Goal: Information Seeking & Learning: Check status

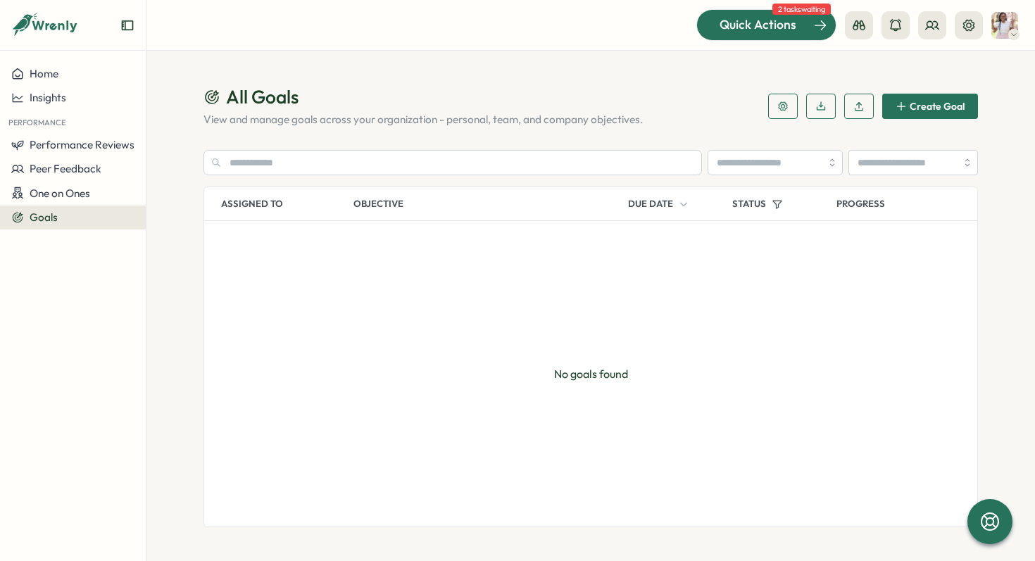
click at [799, 30] on div "Quick Actions" at bounding box center [757, 24] width 127 height 18
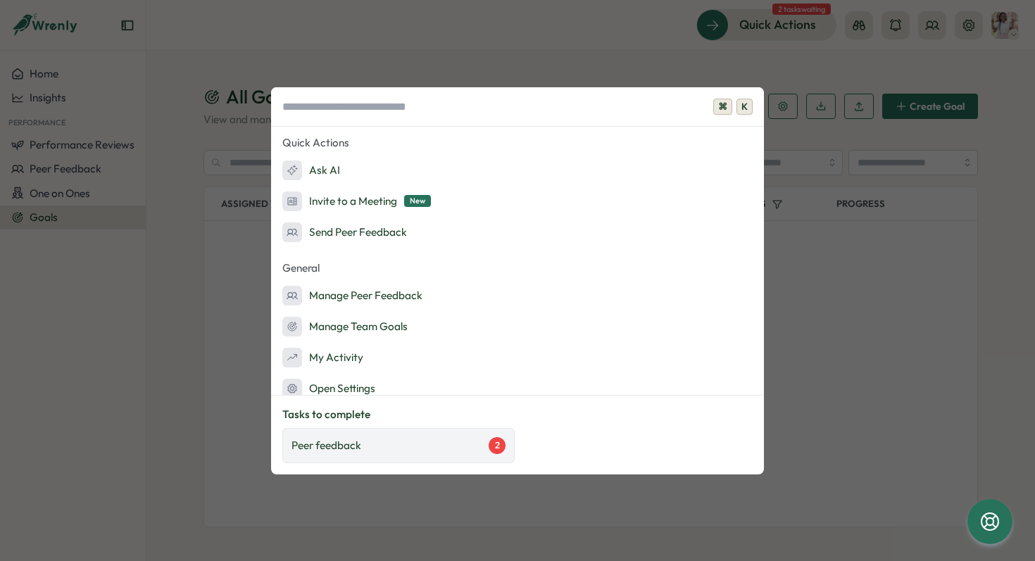
click at [445, 453] on div "Peer feedback 2" at bounding box center [398, 445] width 214 height 17
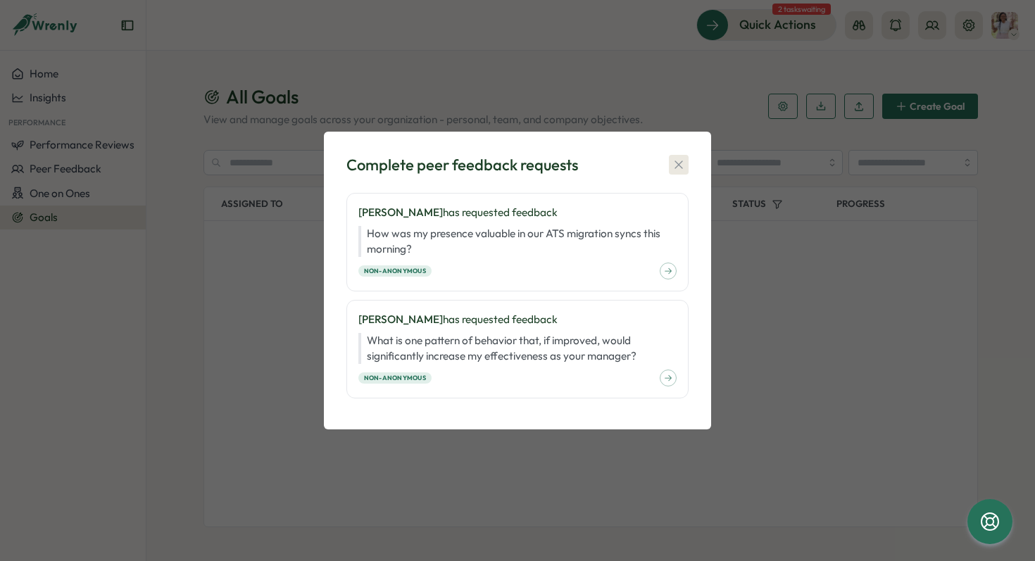
click at [682, 167] on icon "button" at bounding box center [678, 165] width 14 height 14
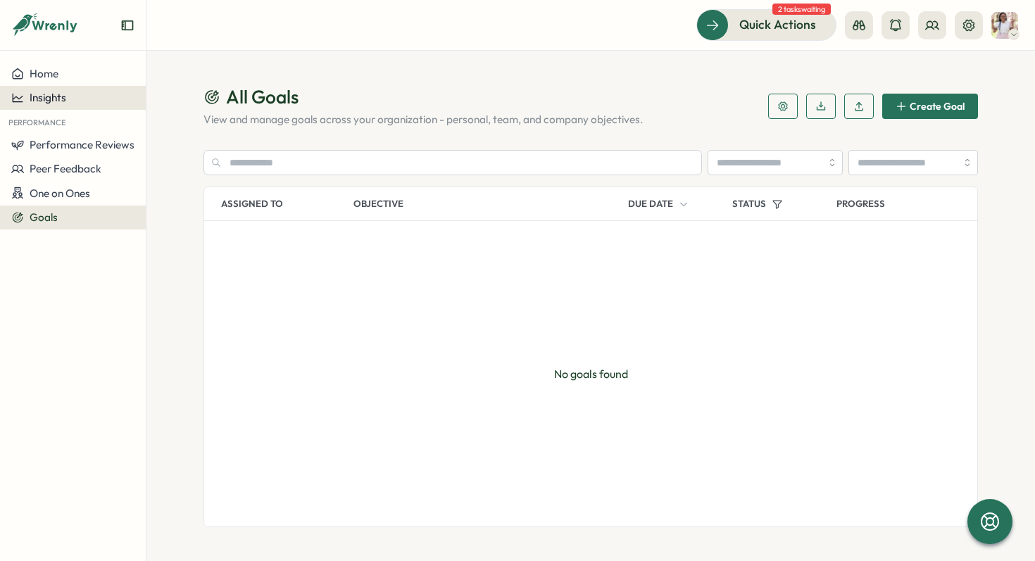
click at [62, 98] on span "Insights" at bounding box center [48, 97] width 37 height 13
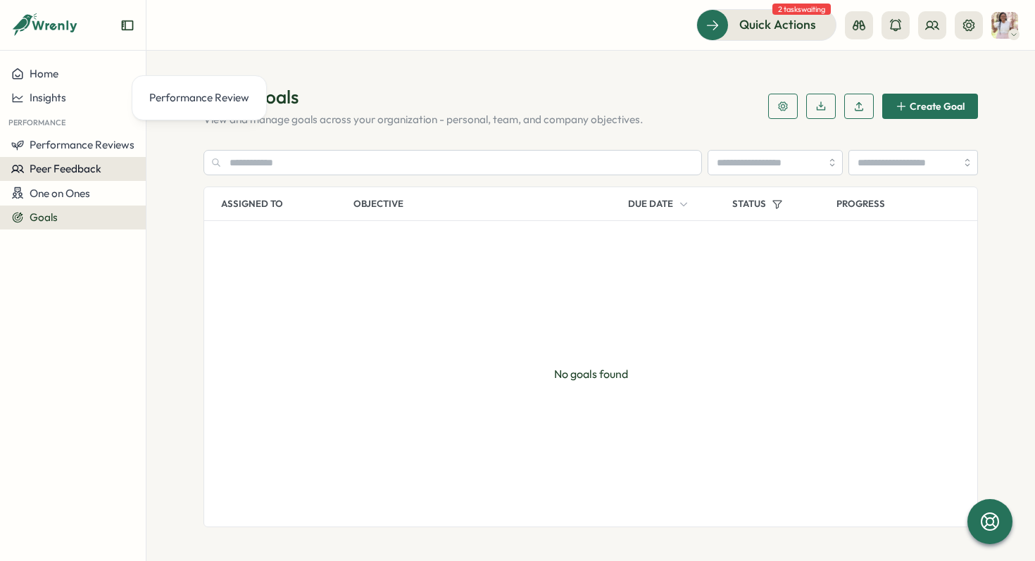
click at [89, 175] on span "Peer Feedback" at bounding box center [66, 168] width 72 height 13
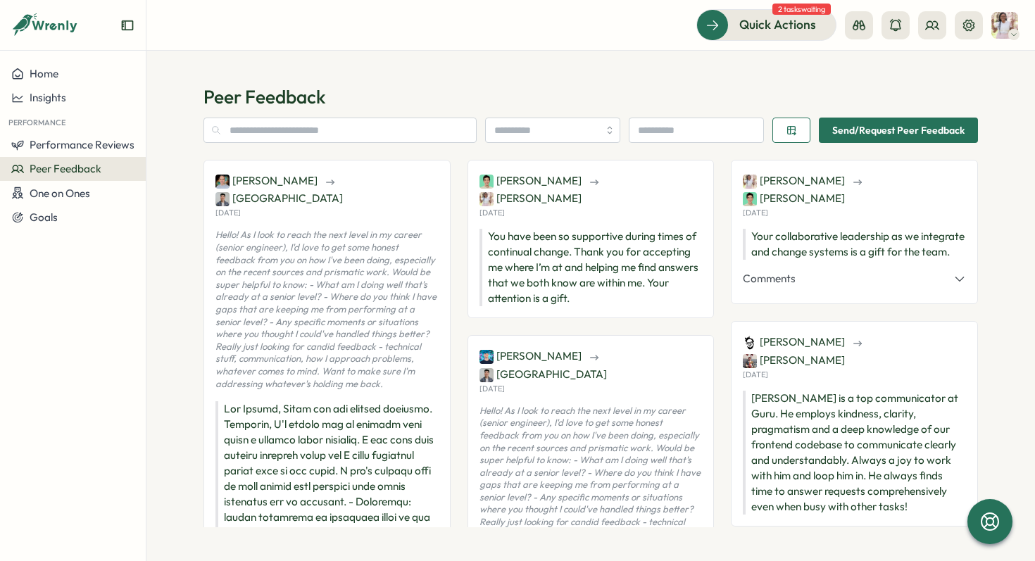
click at [1004, 27] on img at bounding box center [1004, 25] width 27 height 27
click at [984, 93] on div "My Activity" at bounding box center [981, 95] width 70 height 15
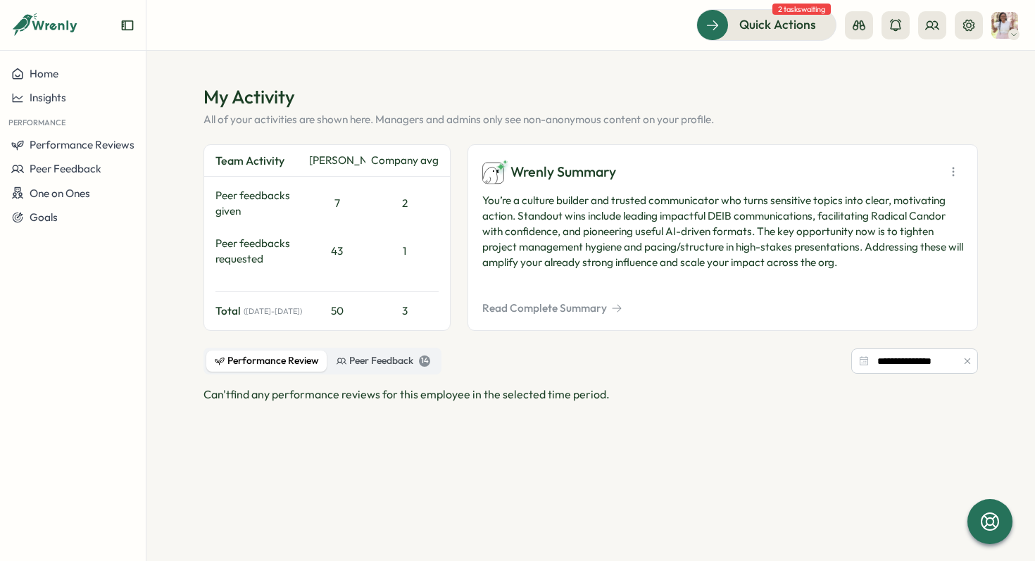
click at [571, 309] on button "Read Complete Summary" at bounding box center [552, 308] width 140 height 15
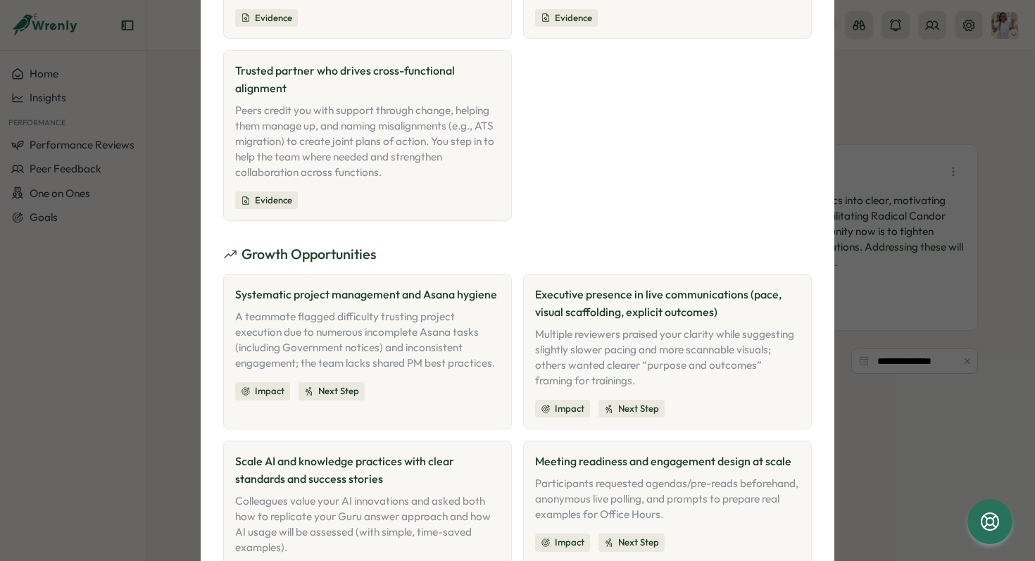
scroll to position [764, 0]
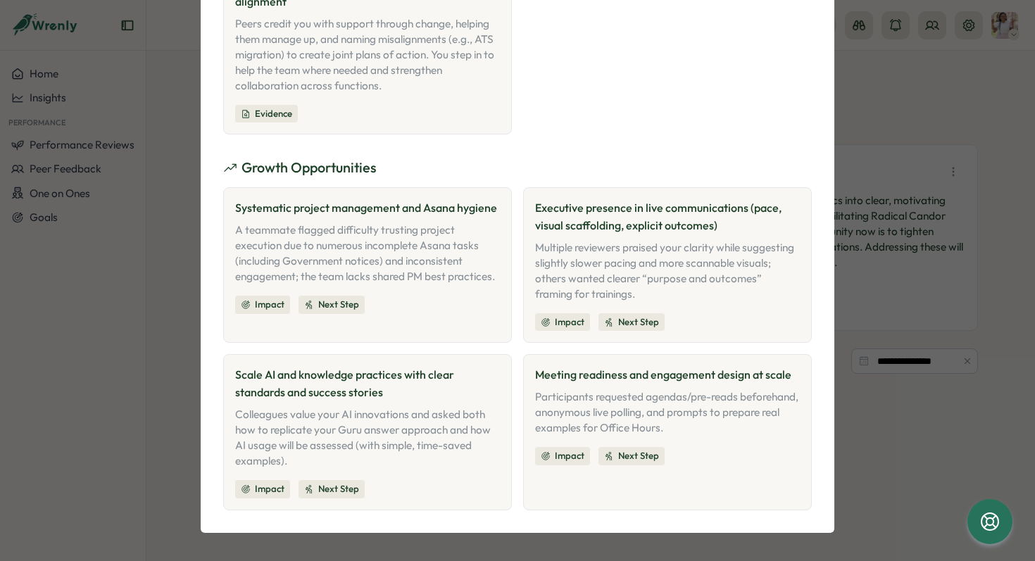
click at [438, 423] on div "Colleagues value your AI innovations and asked both how to replicate your Guru …" at bounding box center [367, 438] width 265 height 62
click at [609, 391] on div "Participants requested agendas/pre-reads beforehand, anonymous live polling, an…" at bounding box center [667, 412] width 265 height 46
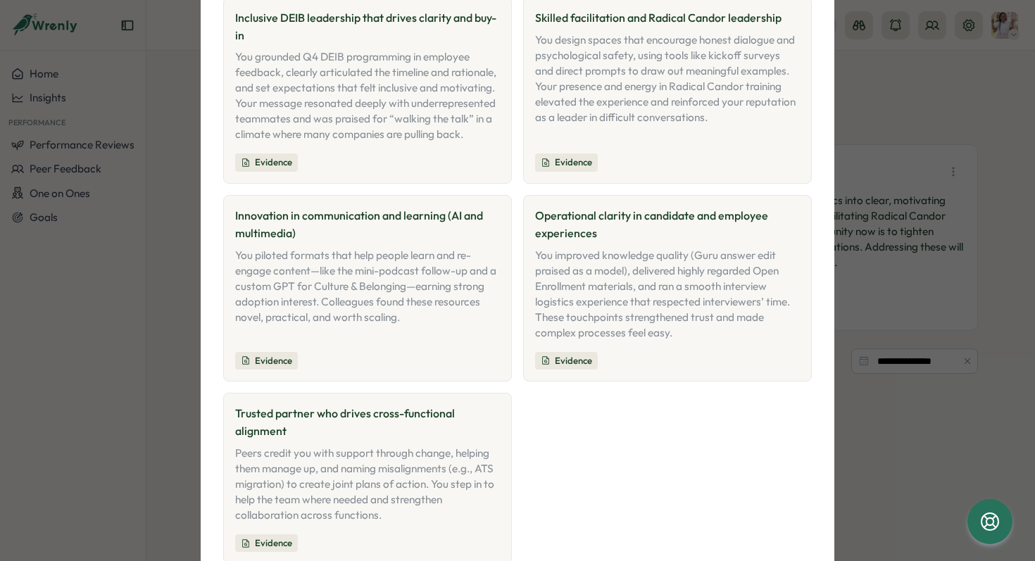
scroll to position [0, 0]
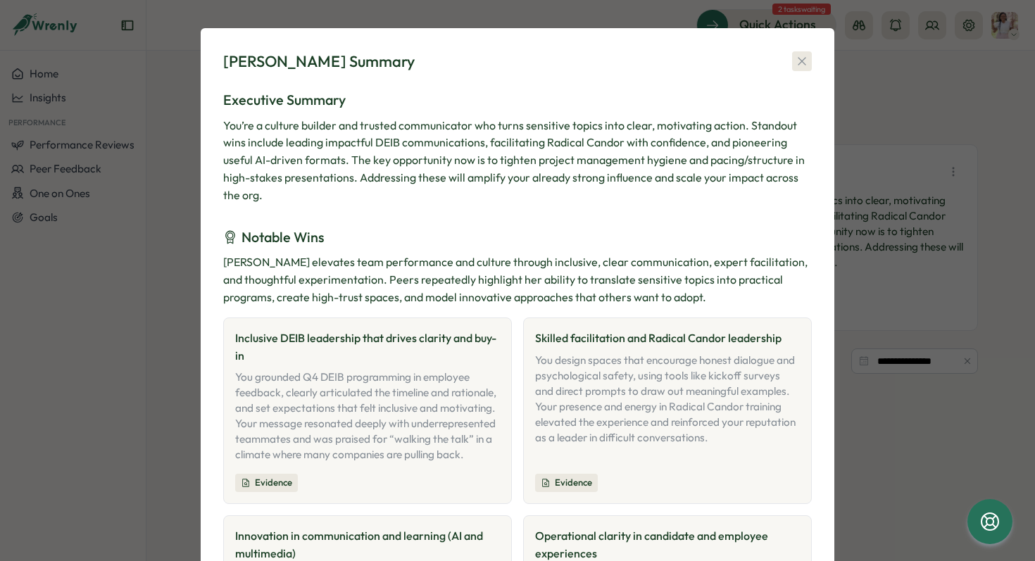
click at [795, 64] on icon "button" at bounding box center [802, 61] width 14 height 14
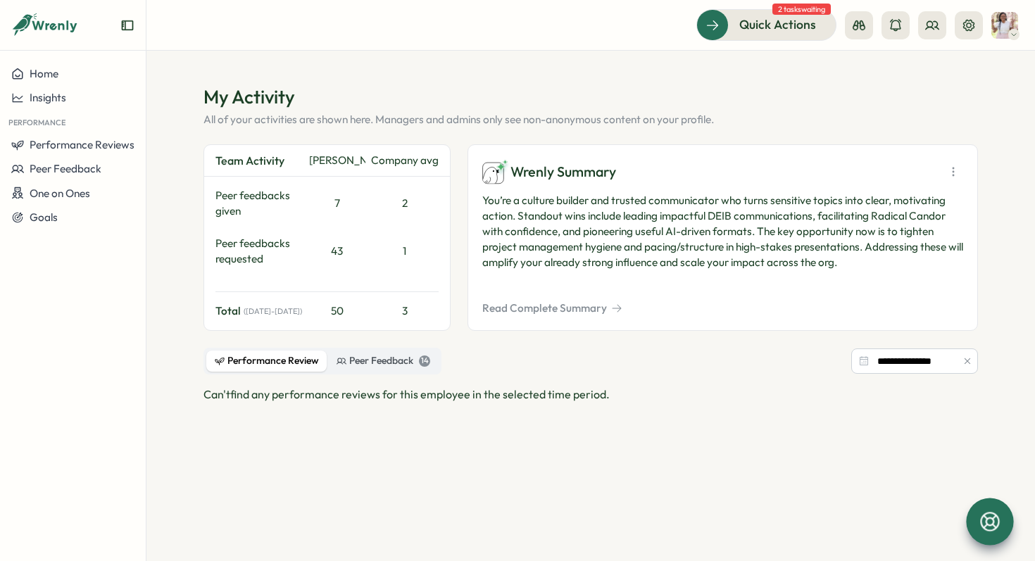
click at [993, 512] on icon at bounding box center [990, 522] width 24 height 24
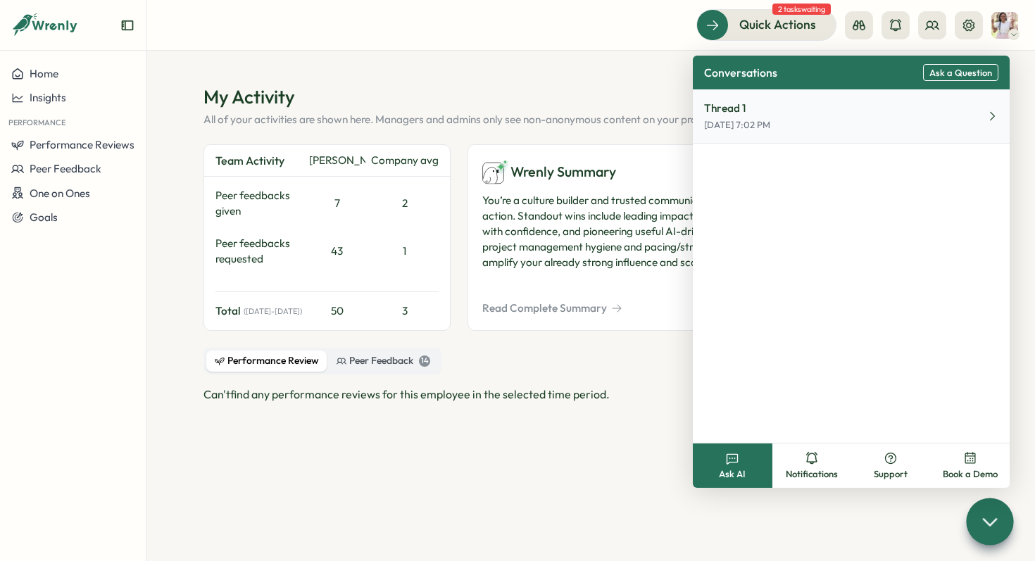
click at [983, 120] on button "Thread 1 [DATE] 7:02 PM" at bounding box center [851, 116] width 317 height 54
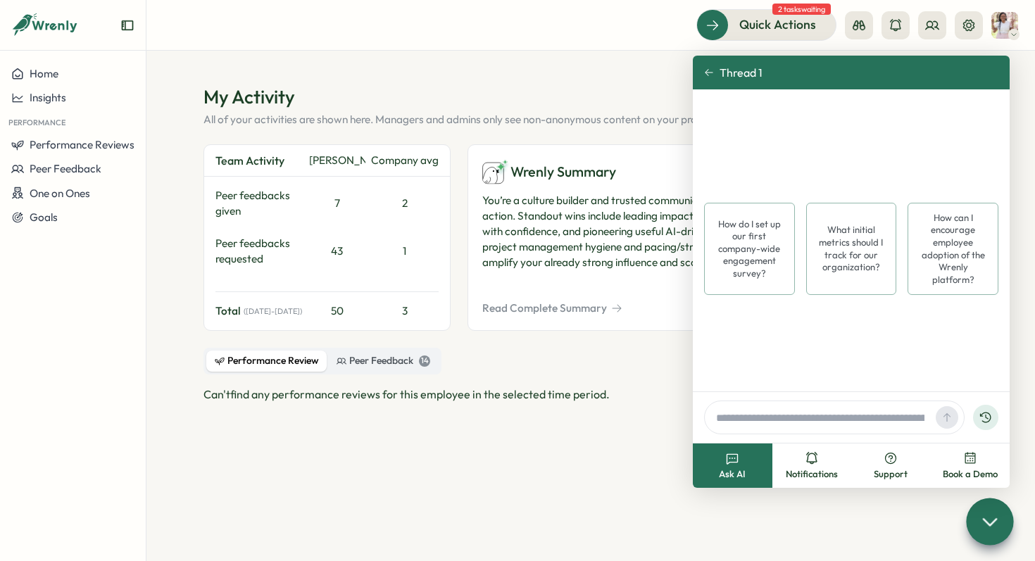
click at [703, 73] on div "Thread 1" at bounding box center [851, 73] width 317 height 34
click at [647, 372] on div "**********" at bounding box center [590, 361] width 774 height 27
click at [785, 423] on input "text" at bounding box center [820, 417] width 220 height 21
click at [769, 412] on input "text" at bounding box center [820, 417] width 220 height 21
type input "*"
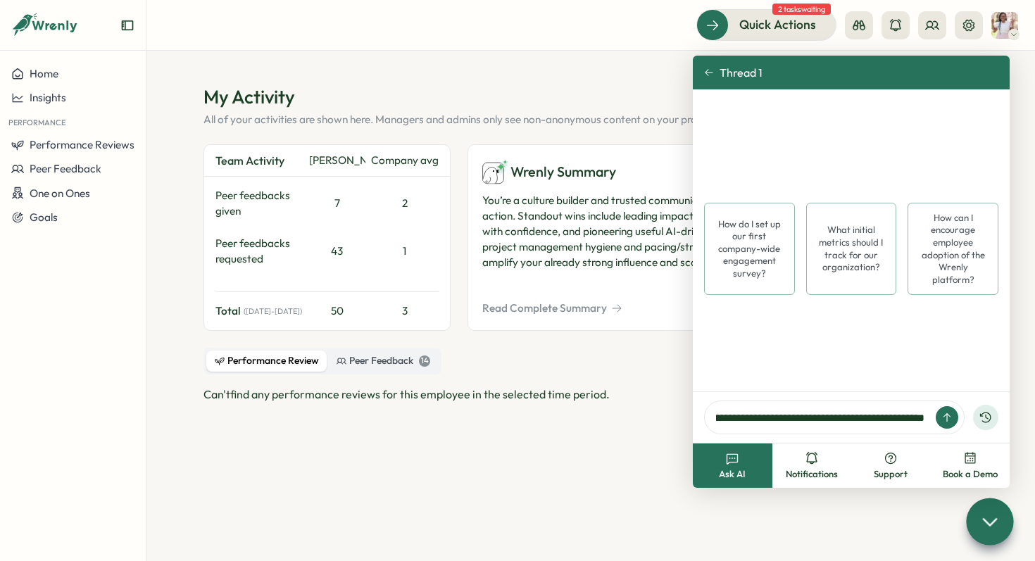
scroll to position [0, 49]
type input "**********"
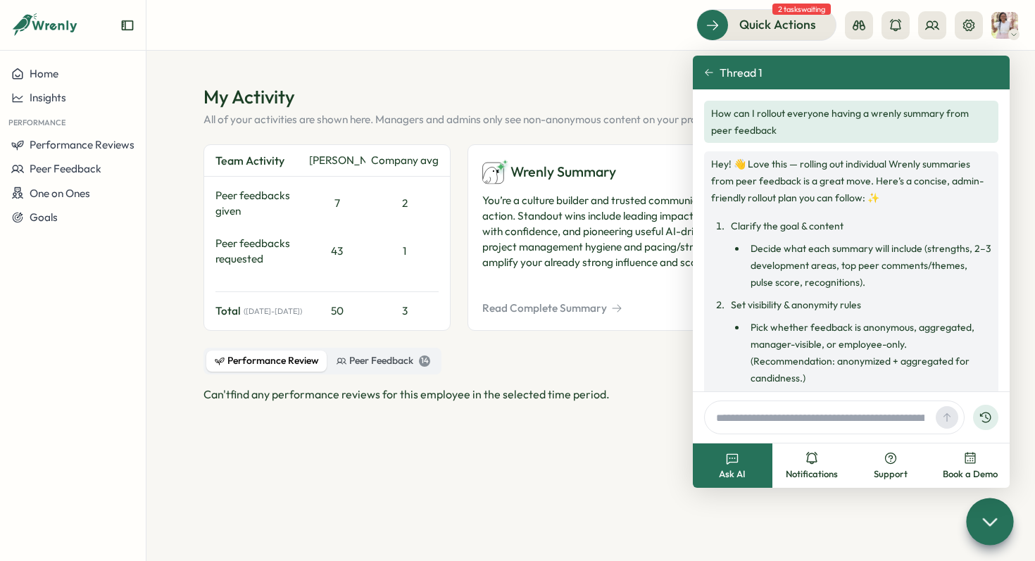
scroll to position [134, 0]
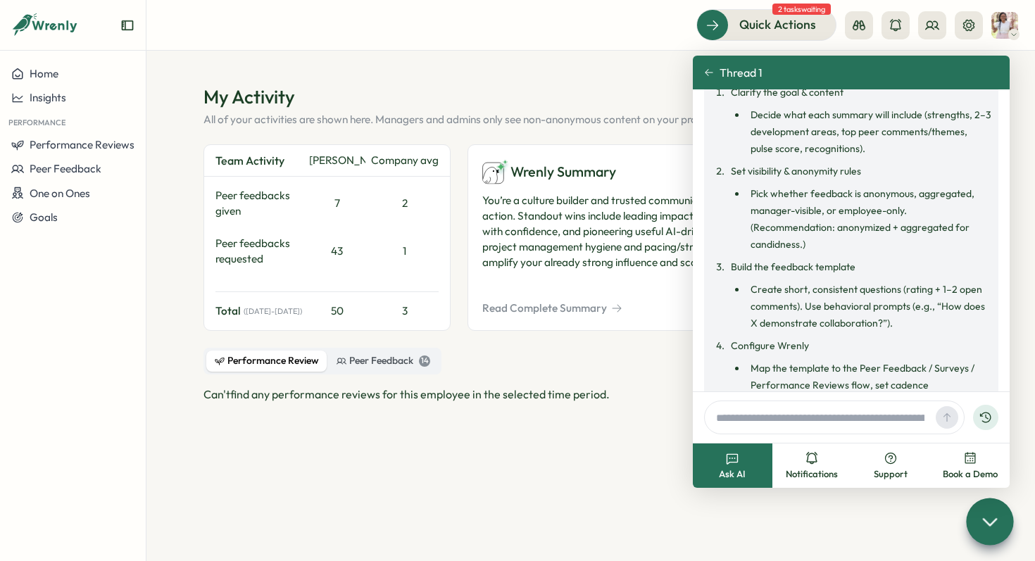
click at [607, 296] on div "Wrenly Summary You’re a culture builder and trusted communicator who turns sens…" at bounding box center [722, 237] width 510 height 187
click at [707, 72] on icon at bounding box center [709, 73] width 10 height 10
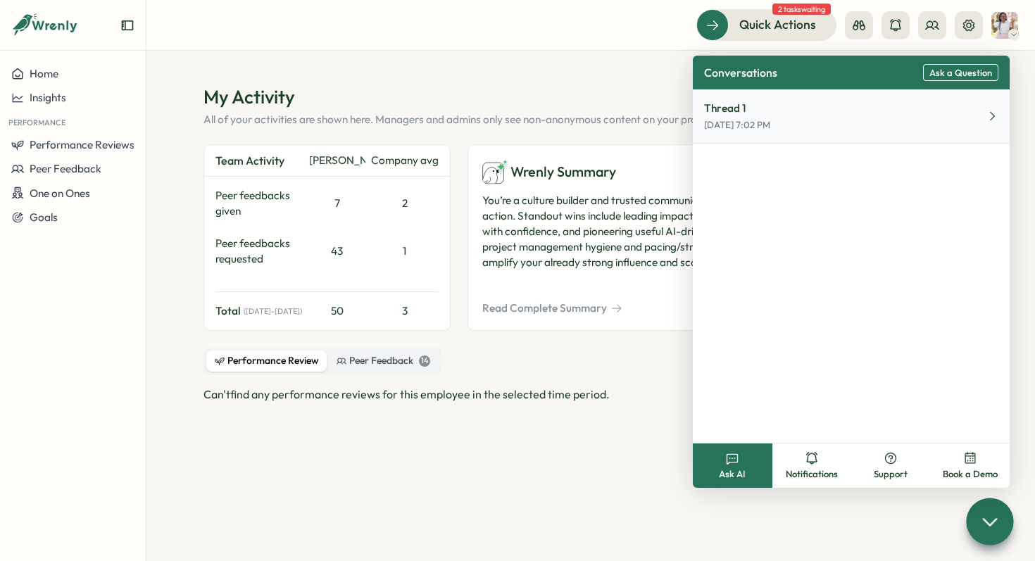
click at [991, 115] on icon at bounding box center [991, 116] width 13 height 13
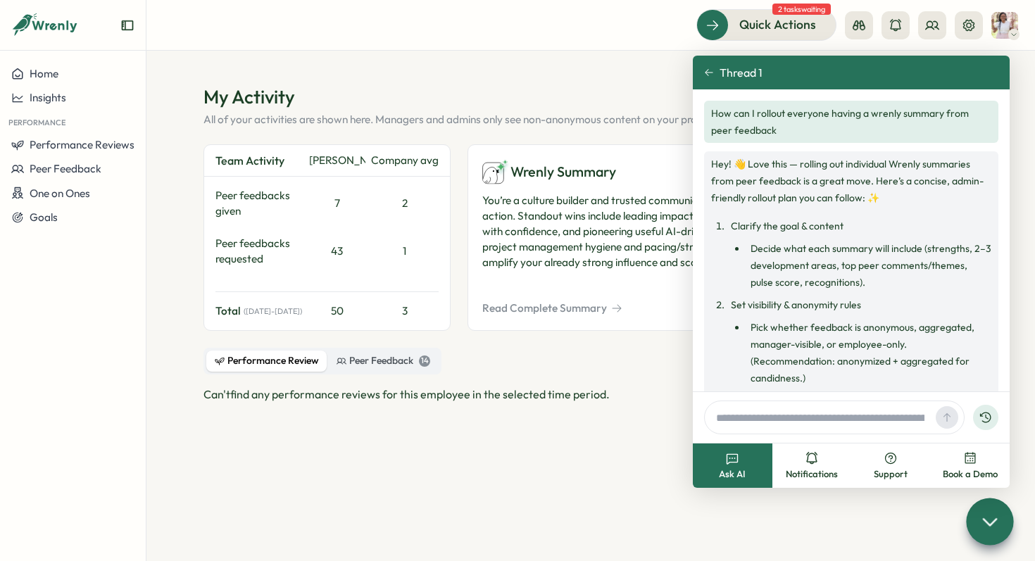
scroll to position [918, 0]
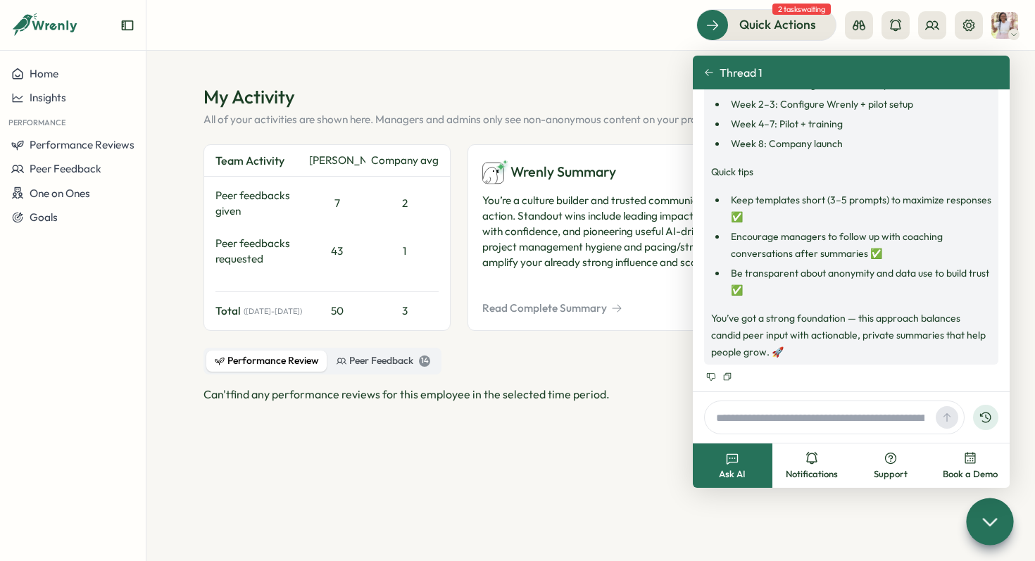
click at [983, 519] on icon at bounding box center [989, 522] width 13 height 6
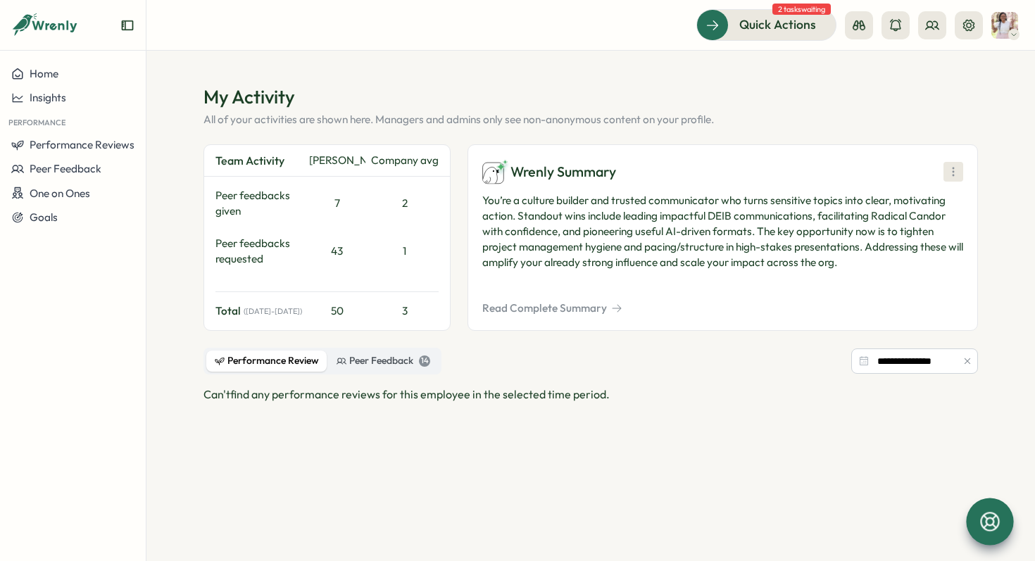
click at [952, 172] on icon at bounding box center [952, 171] width 1 height 8
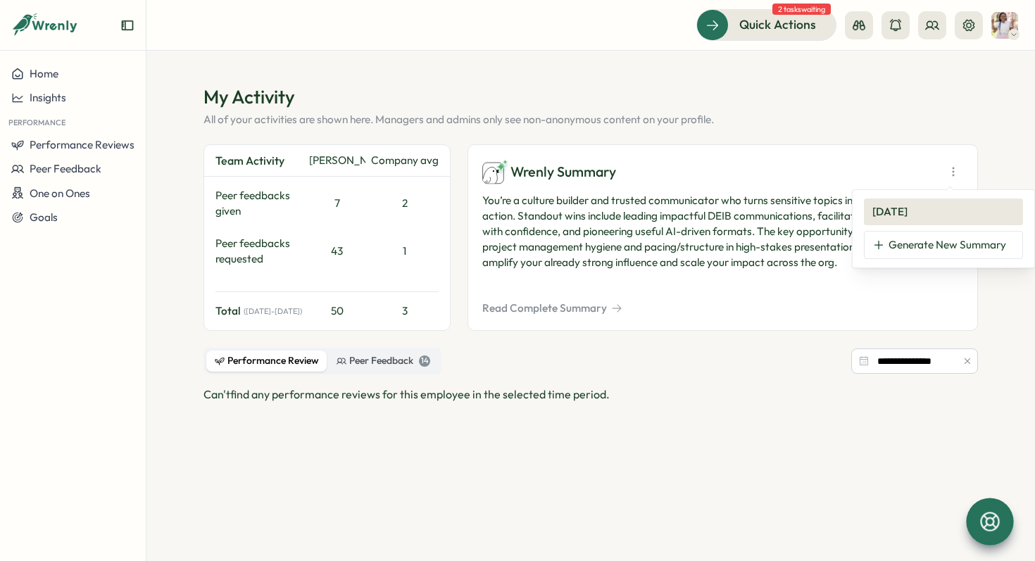
click at [928, 211] on button "[DATE]" at bounding box center [943, 211] width 159 height 27
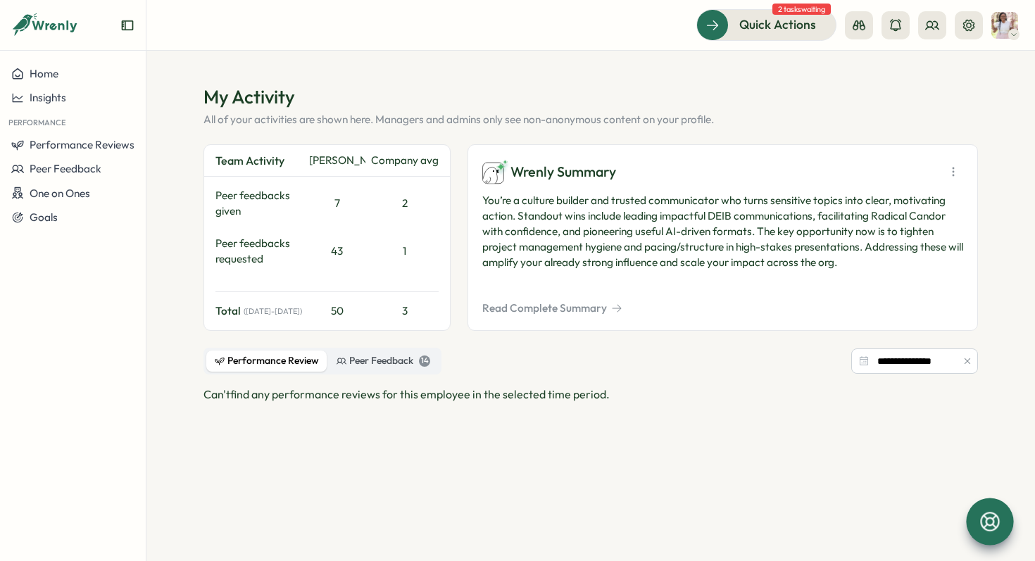
click at [579, 308] on button "Read Complete Summary" at bounding box center [552, 308] width 140 height 15
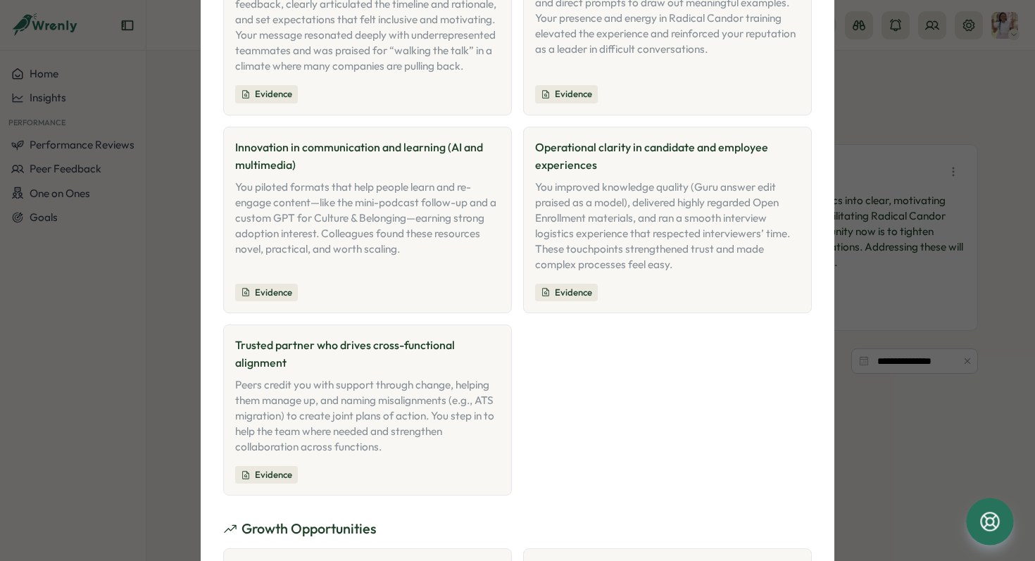
scroll to position [0, 0]
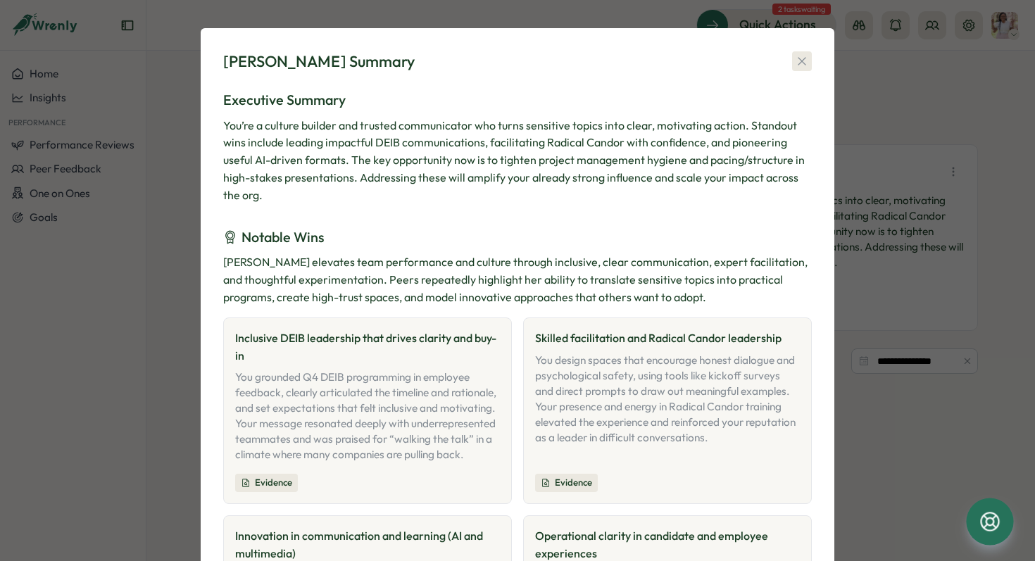
click at [797, 63] on icon "button" at bounding box center [801, 62] width 8 height 8
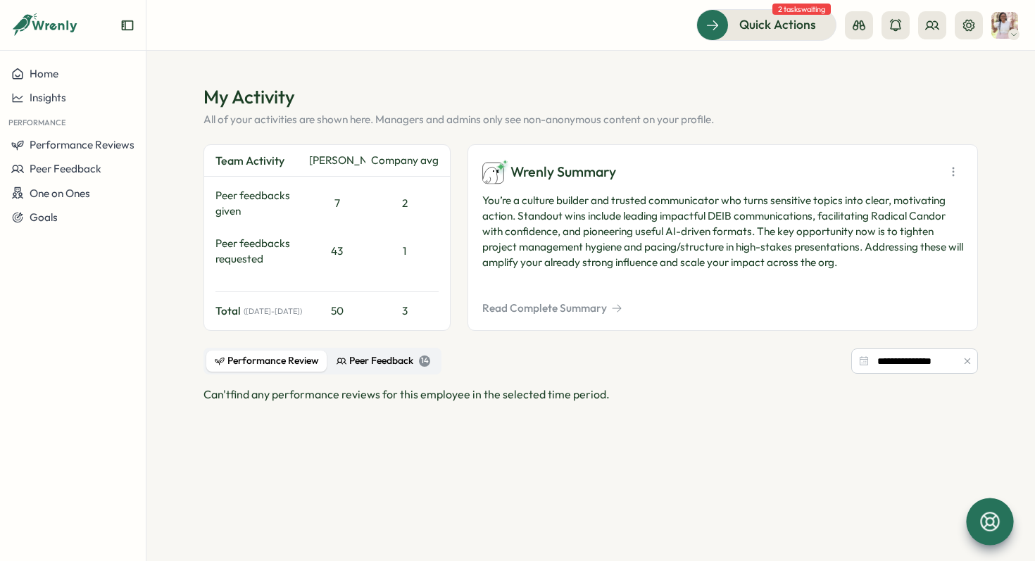
click at [356, 360] on div "Peer Feedback 14" at bounding box center [383, 360] width 94 height 15
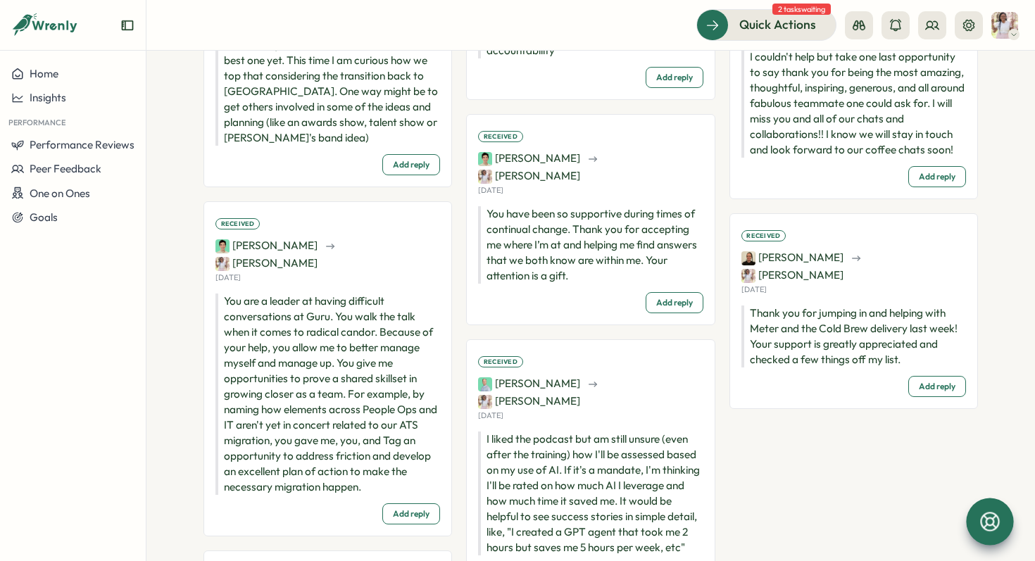
scroll to position [1225, 0]
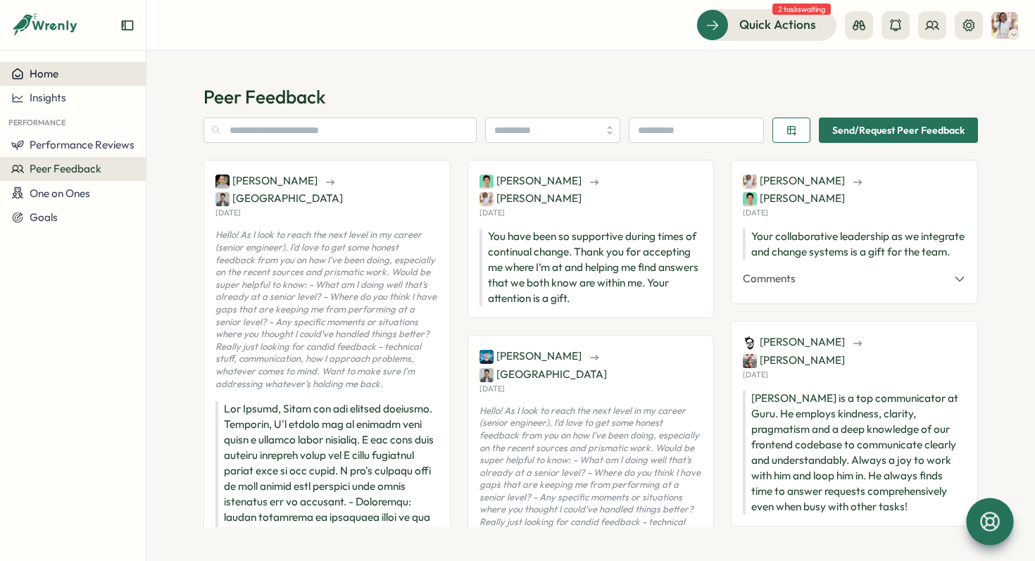
click at [51, 73] on span "Home" at bounding box center [44, 73] width 29 height 13
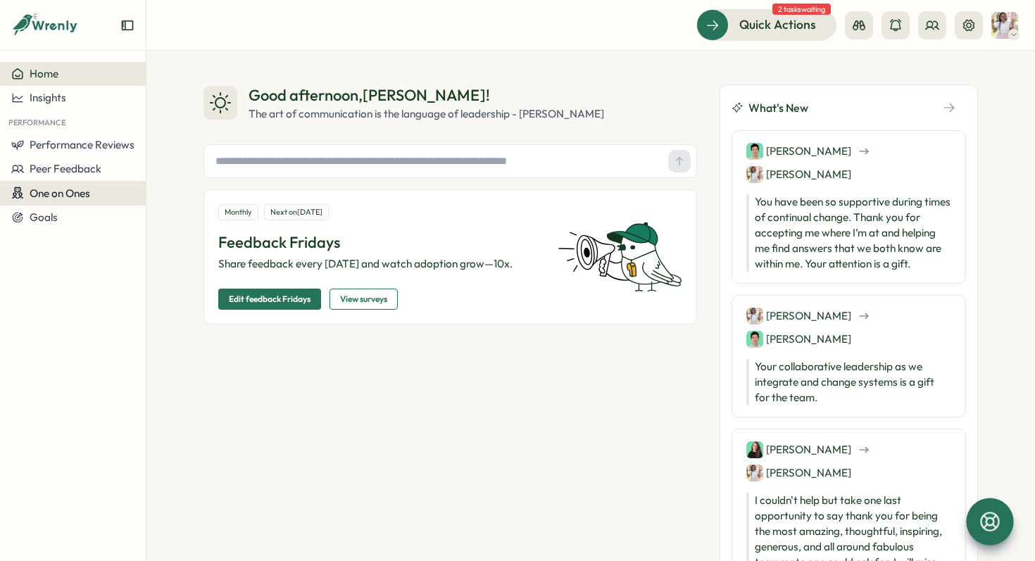
click at [81, 197] on span "One on Ones" at bounding box center [60, 193] width 61 height 13
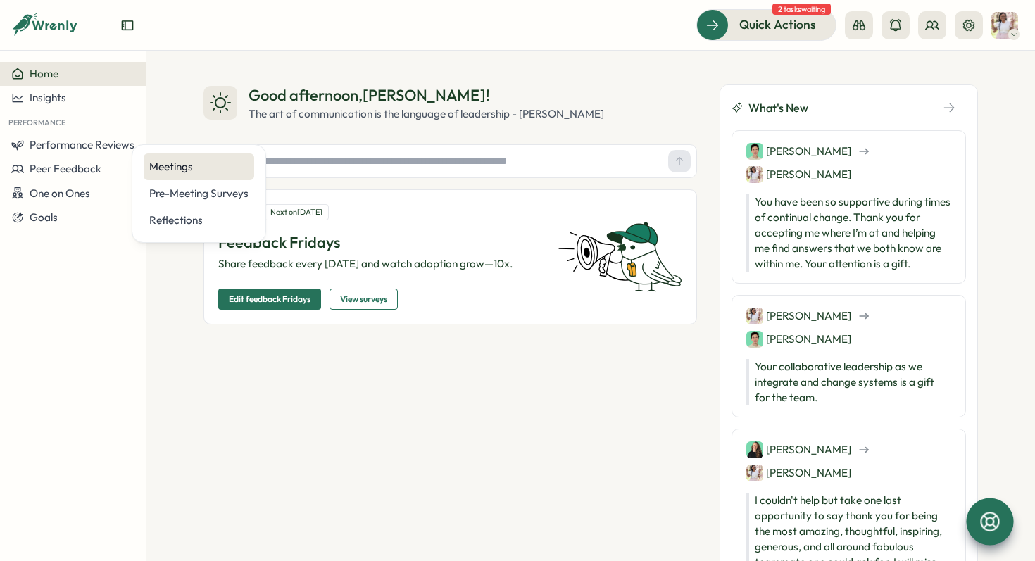
click at [189, 167] on div "Meetings" at bounding box center [198, 166] width 99 height 15
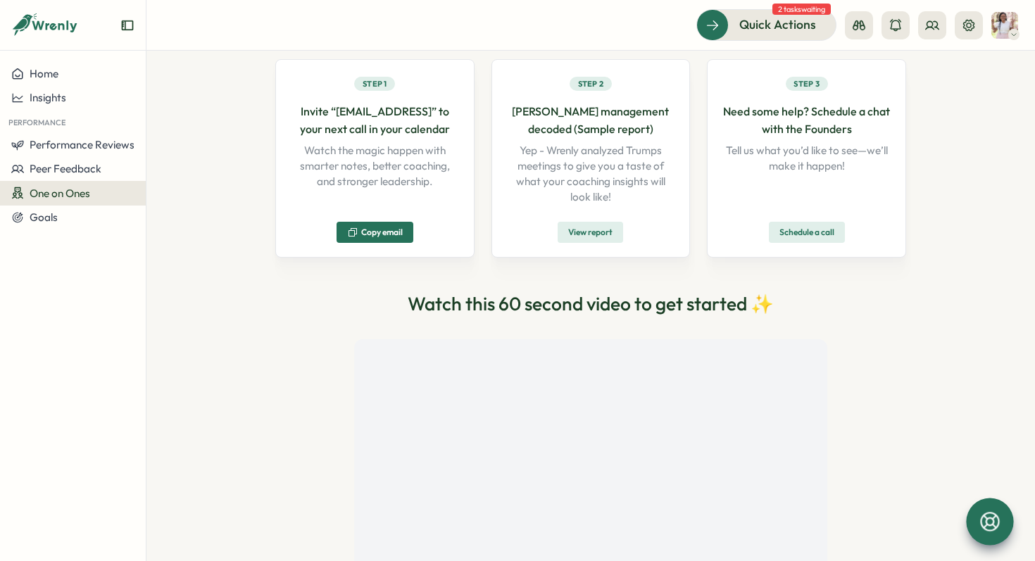
scroll to position [125, 0]
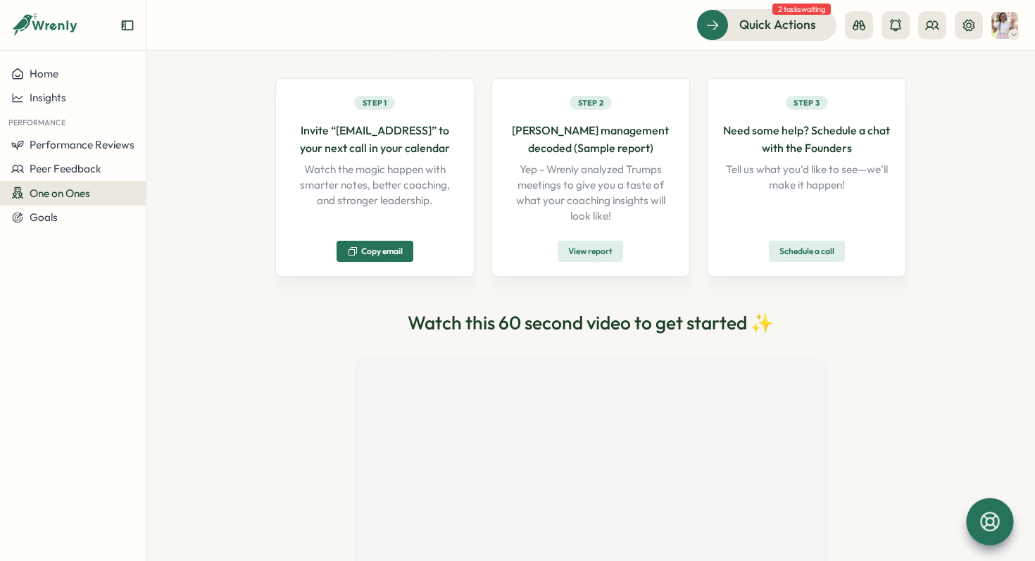
click at [391, 253] on span "Copy email" at bounding box center [382, 251] width 42 height 8
